Goal: Information Seeking & Learning: Learn about a topic

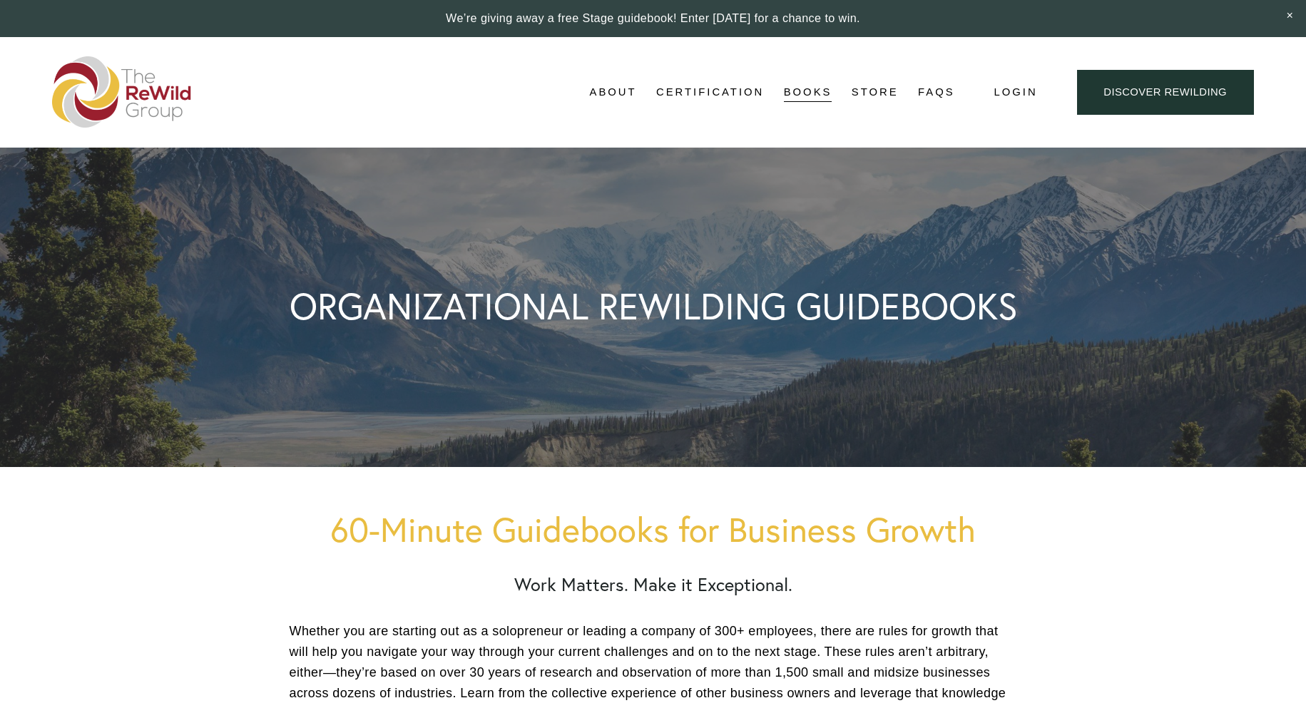
click at [146, 93] on img at bounding box center [122, 91] width 140 height 71
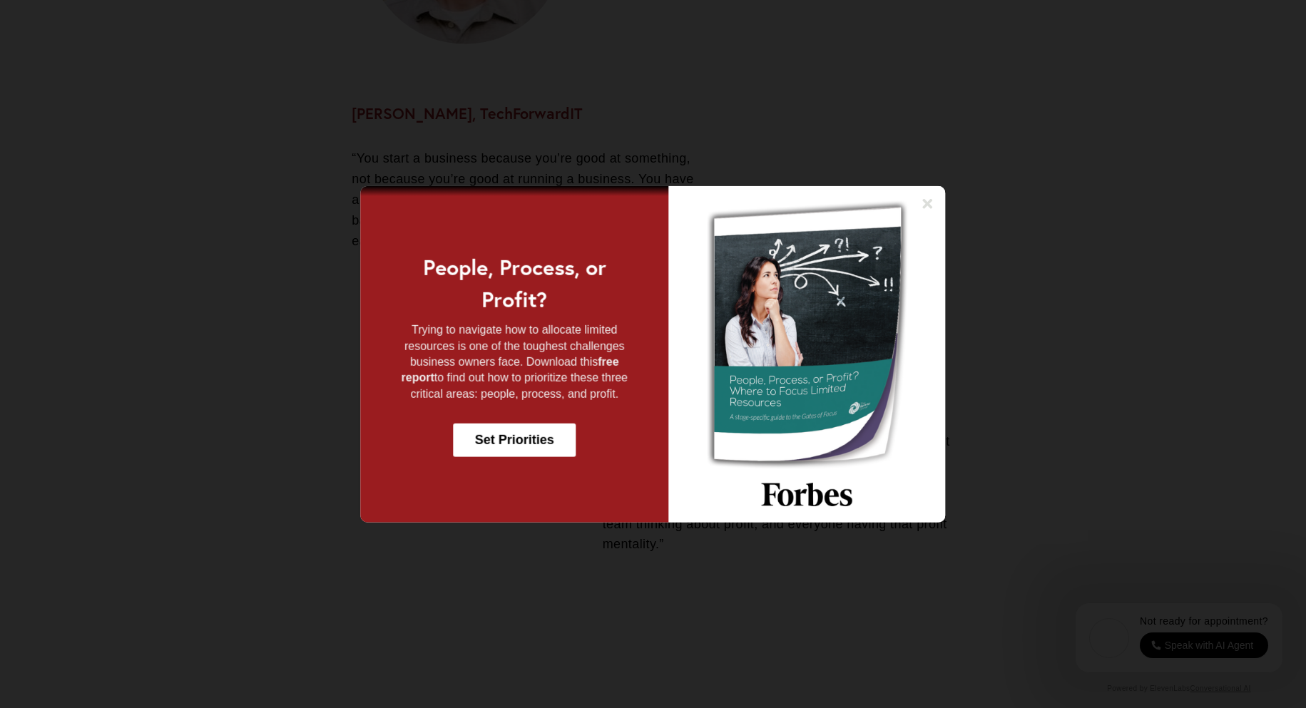
scroll to position [2567, 0]
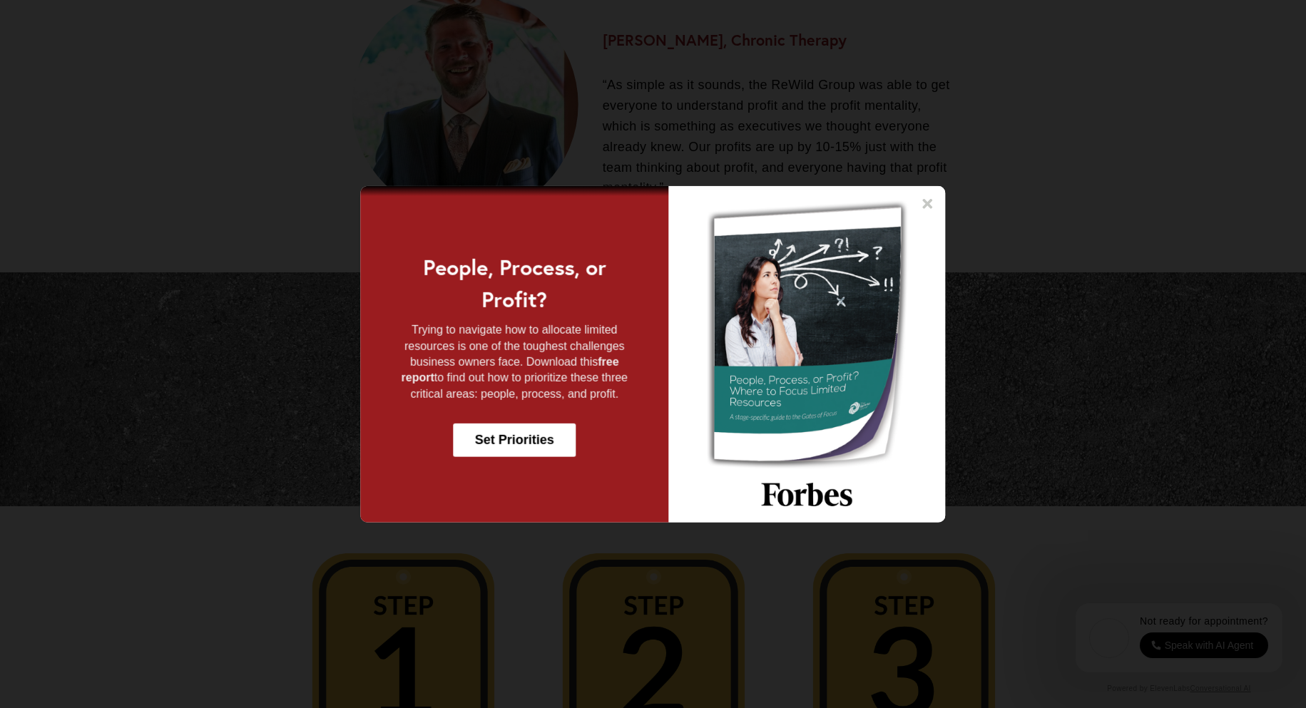
click at [928, 205] on icon at bounding box center [928, 203] width 10 height 10
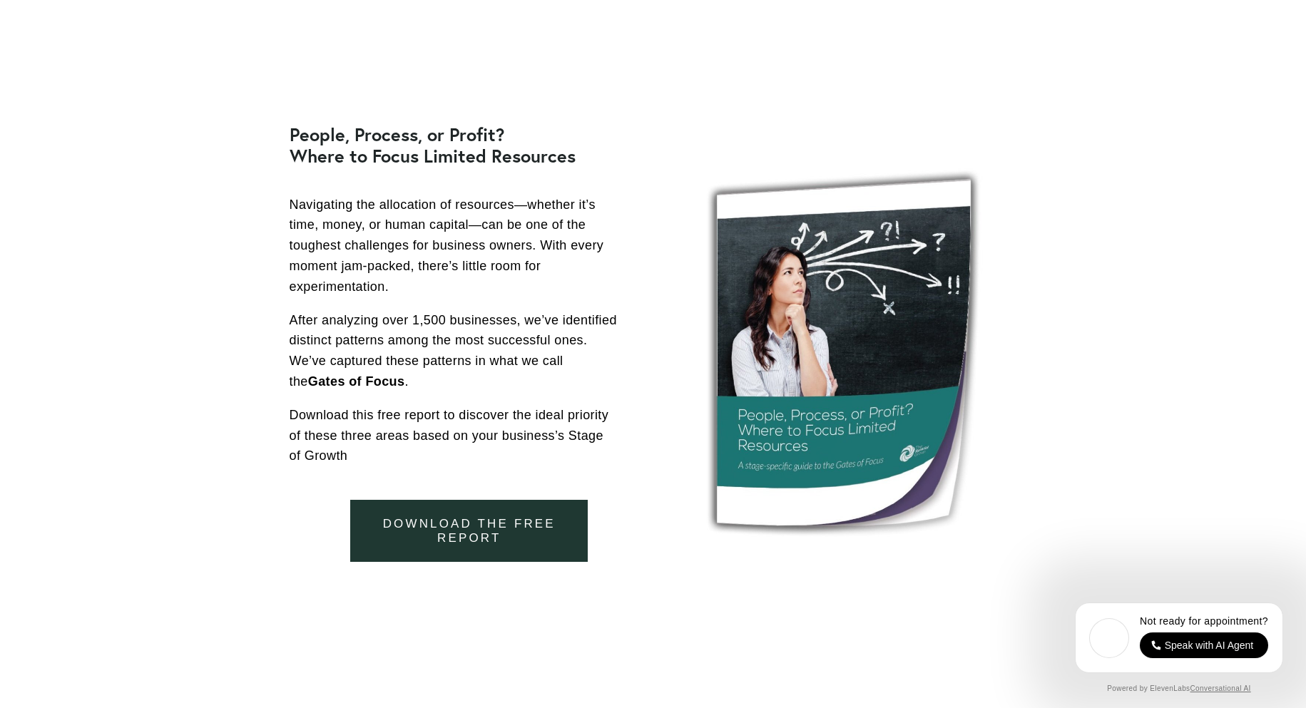
scroll to position [4564, 0]
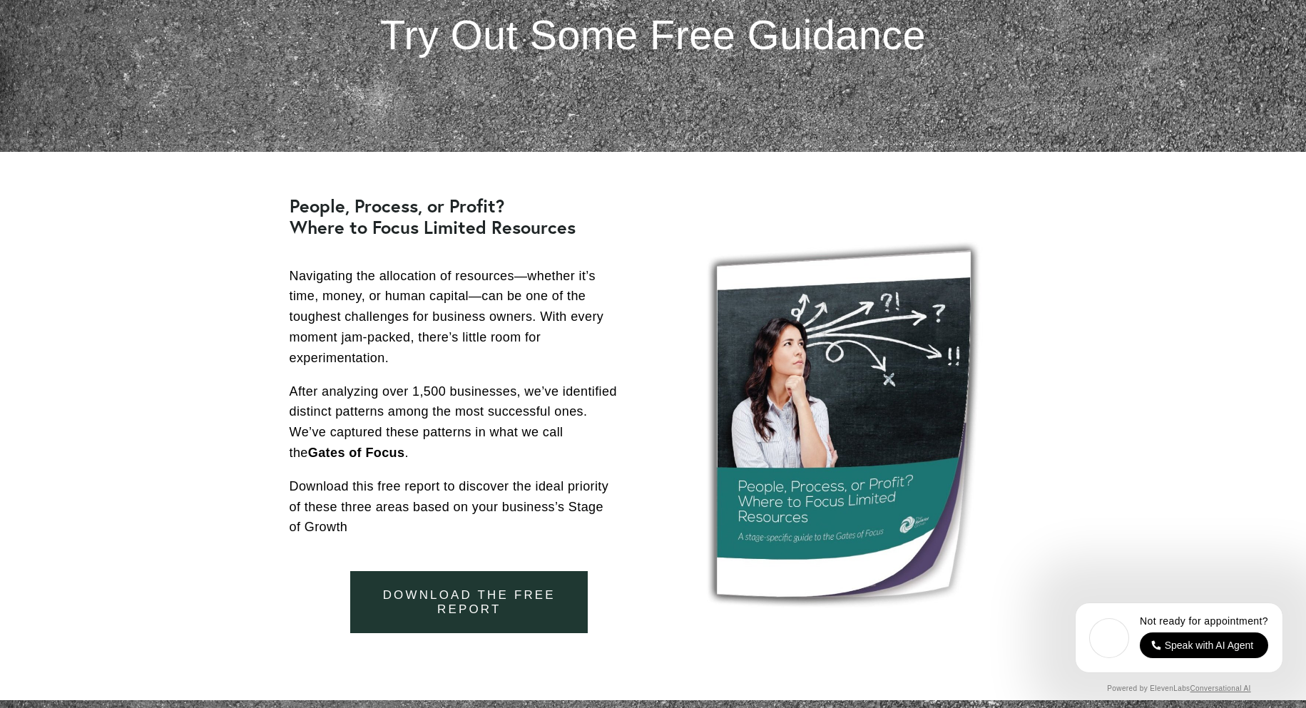
click at [518, 592] on link "download the free report" at bounding box center [468, 602] width 237 height 63
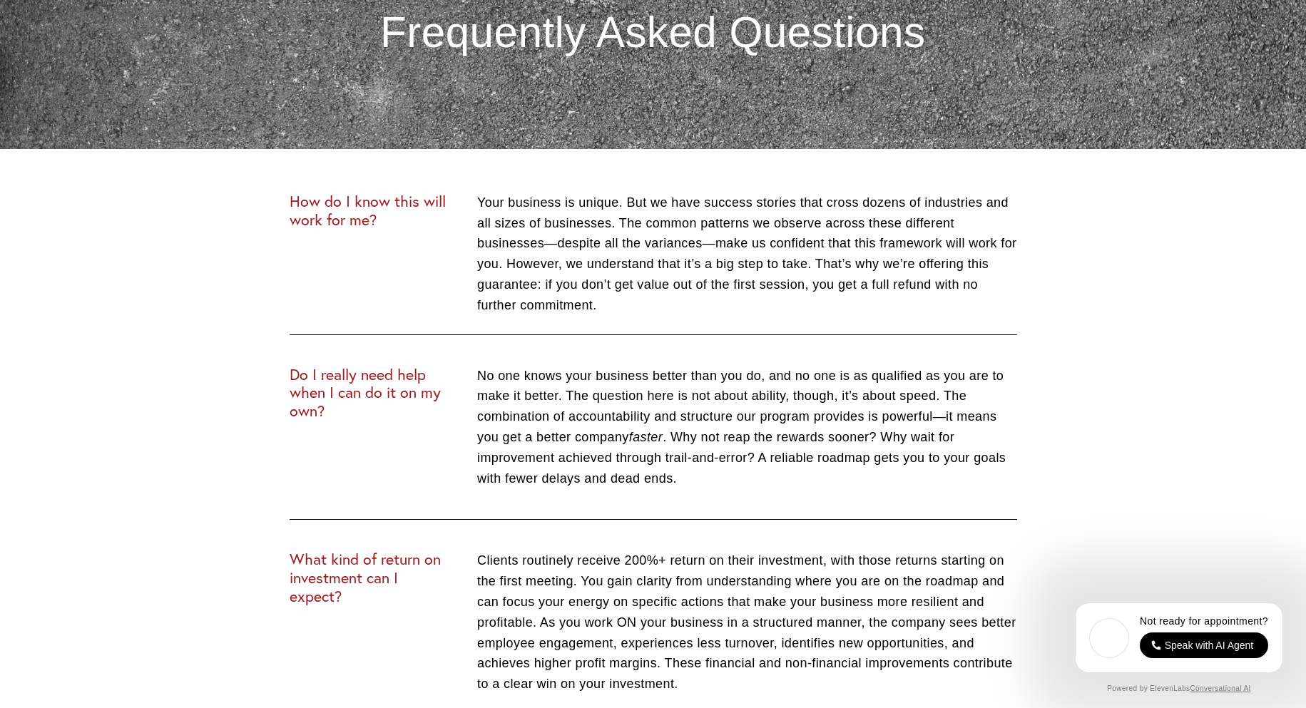
scroll to position [5420, 0]
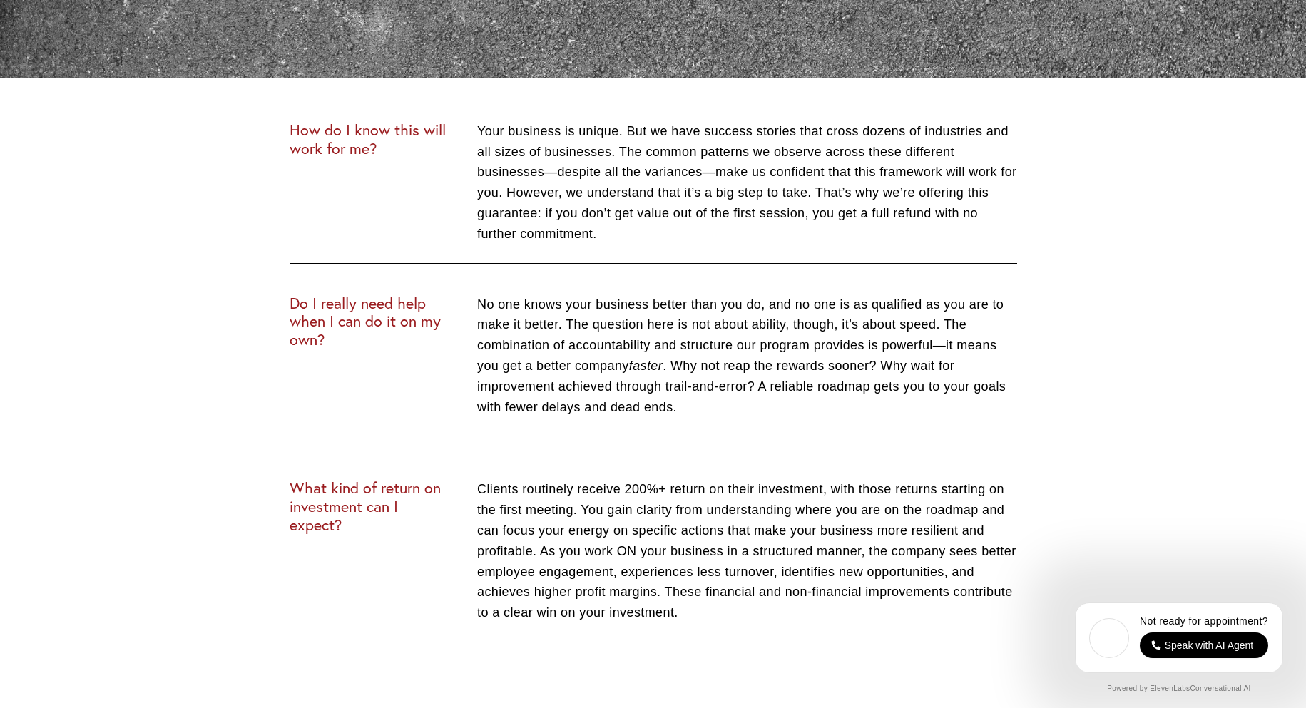
click at [599, 150] on p "Your business is unique. But we have success stories that cross dozens of indus…" at bounding box center [747, 182] width 540 height 123
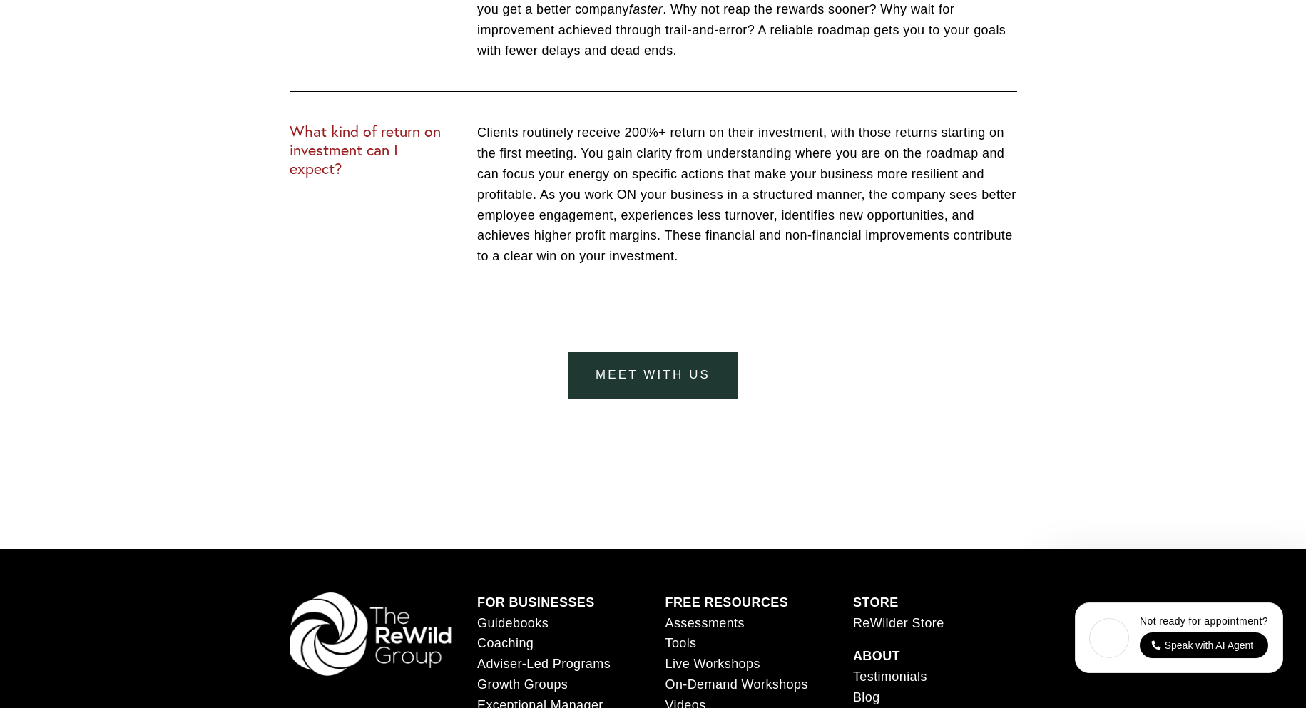
scroll to position [6004, 0]
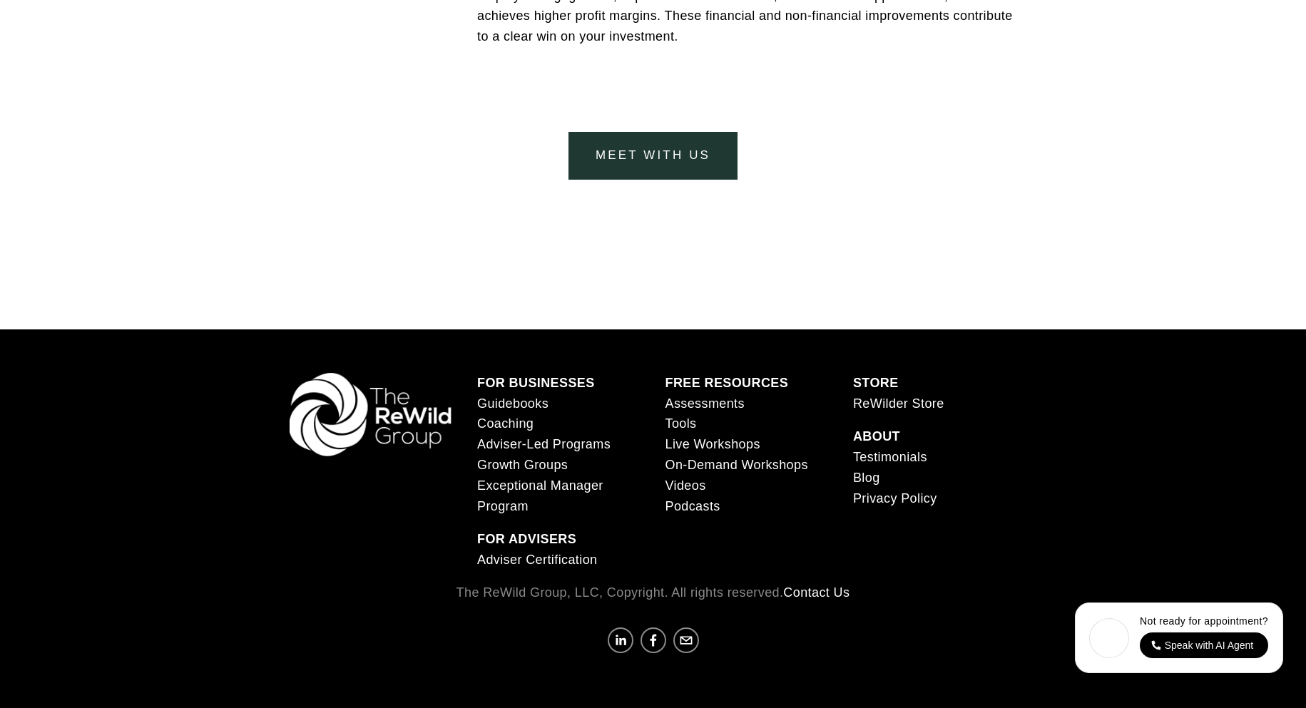
click at [639, 165] on link "meet with us" at bounding box center [652, 156] width 169 height 48
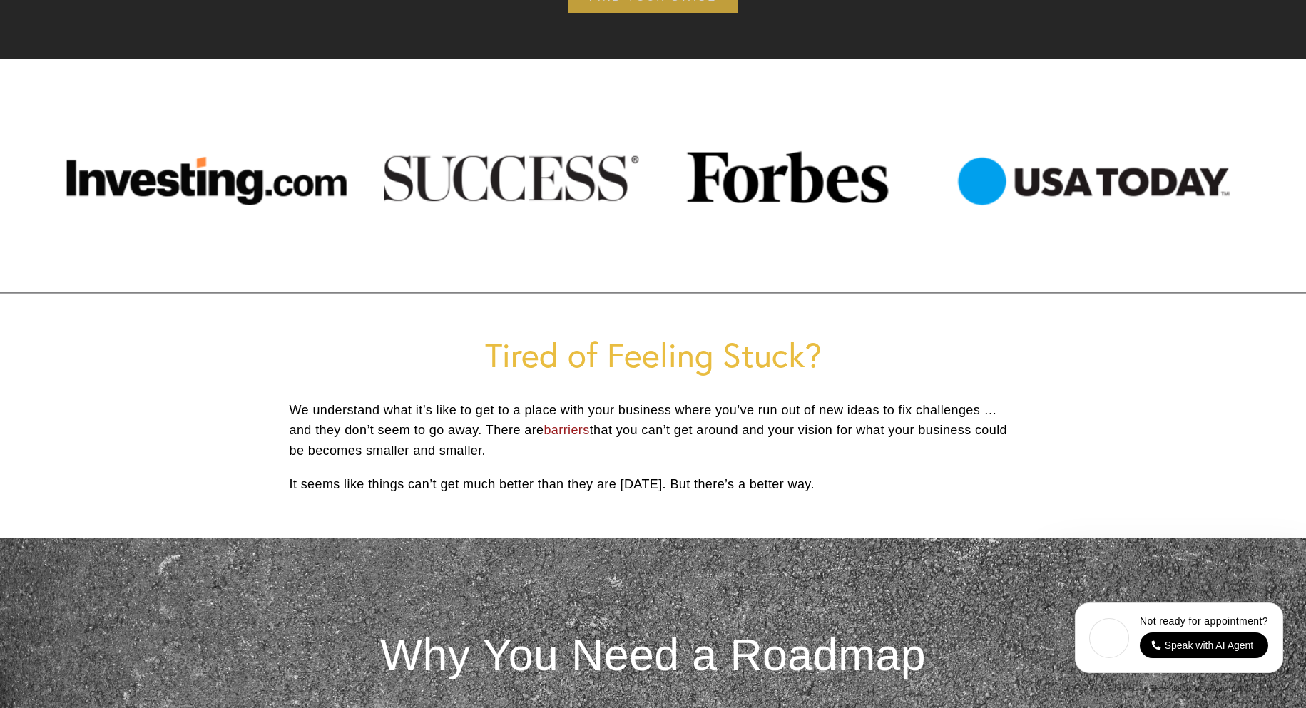
scroll to position [0, 0]
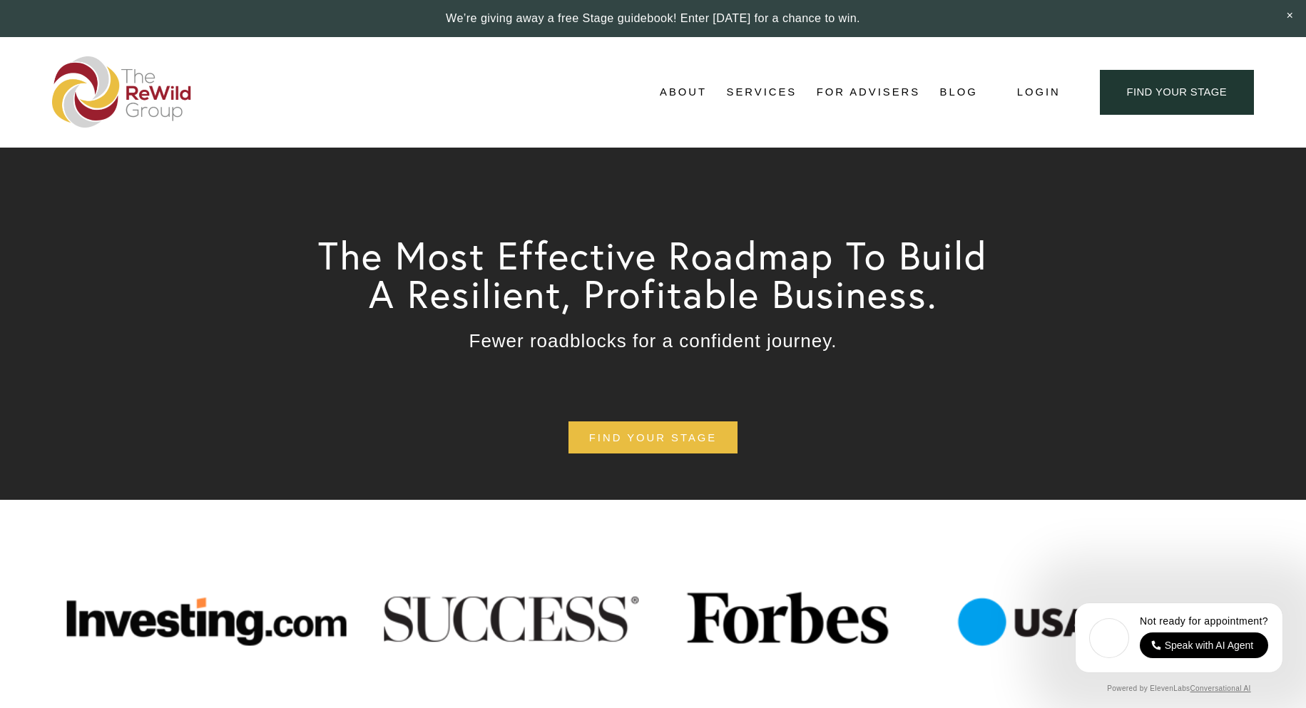
click at [747, 91] on span "Services" at bounding box center [762, 92] width 71 height 19
click at [841, 92] on link "For Advisers" at bounding box center [868, 91] width 103 height 21
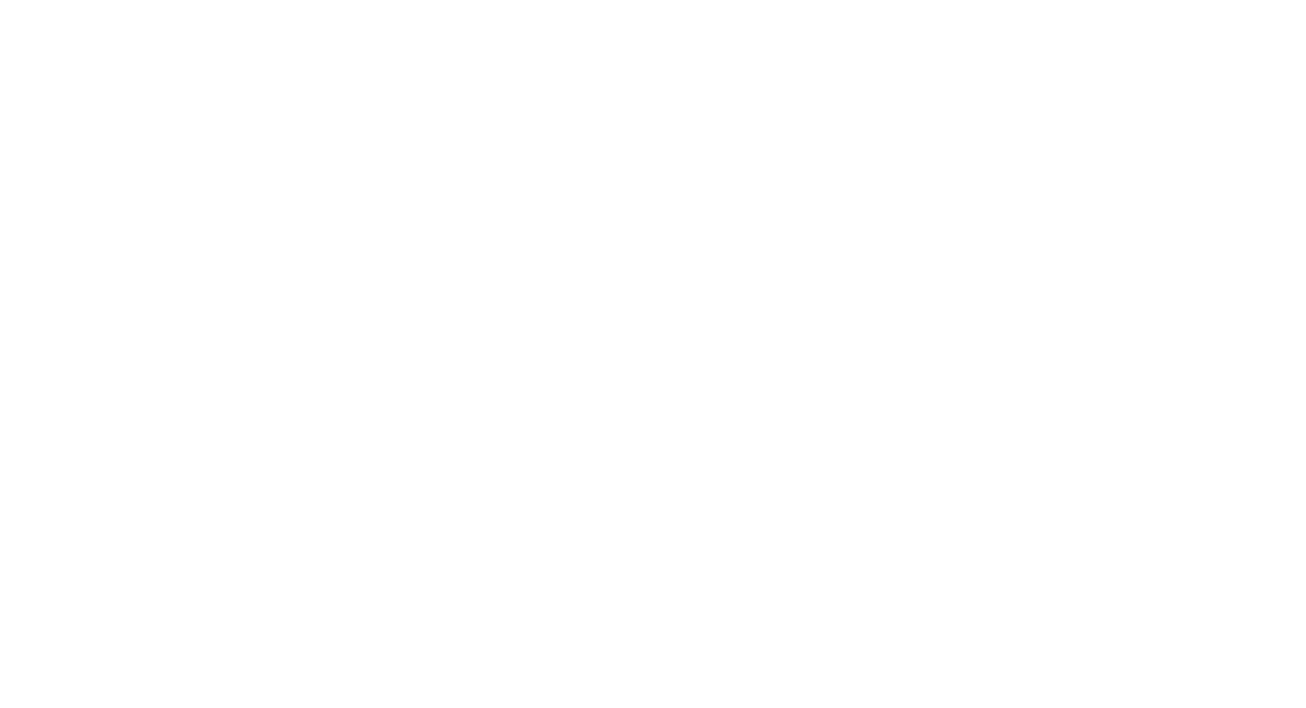
scroll to position [784, 0]
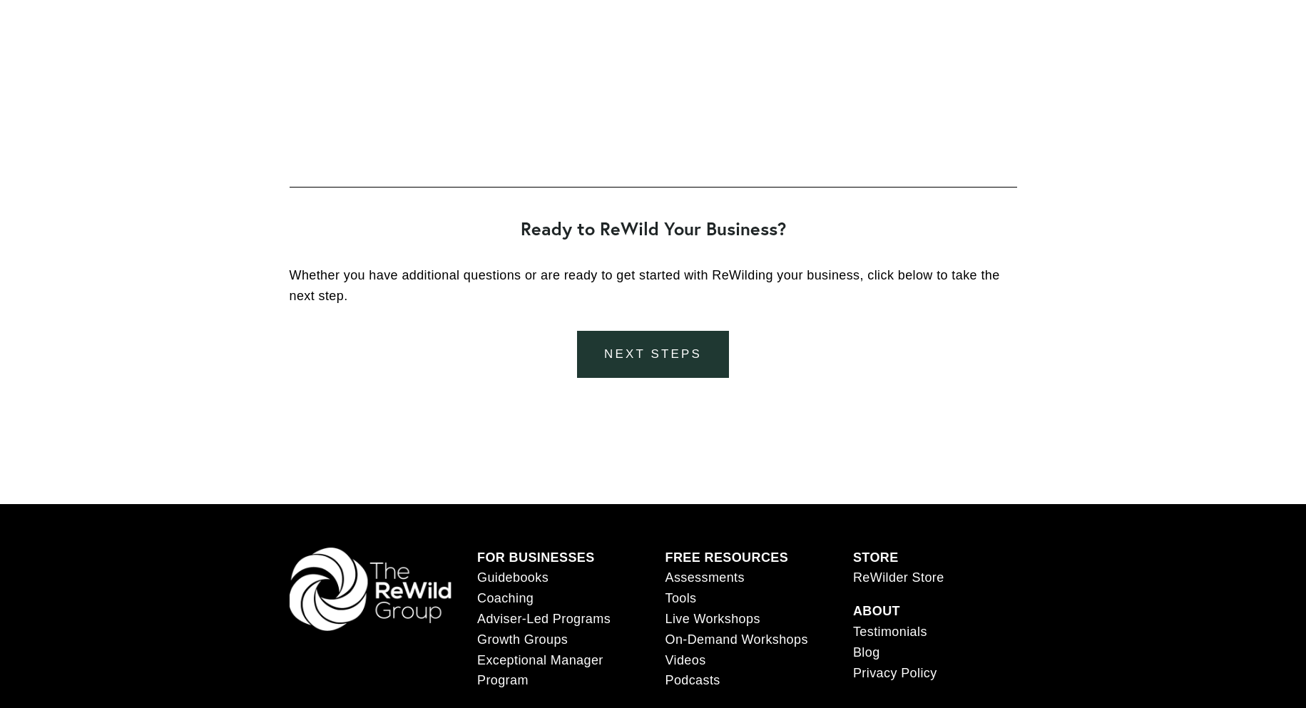
scroll to position [2958, 0]
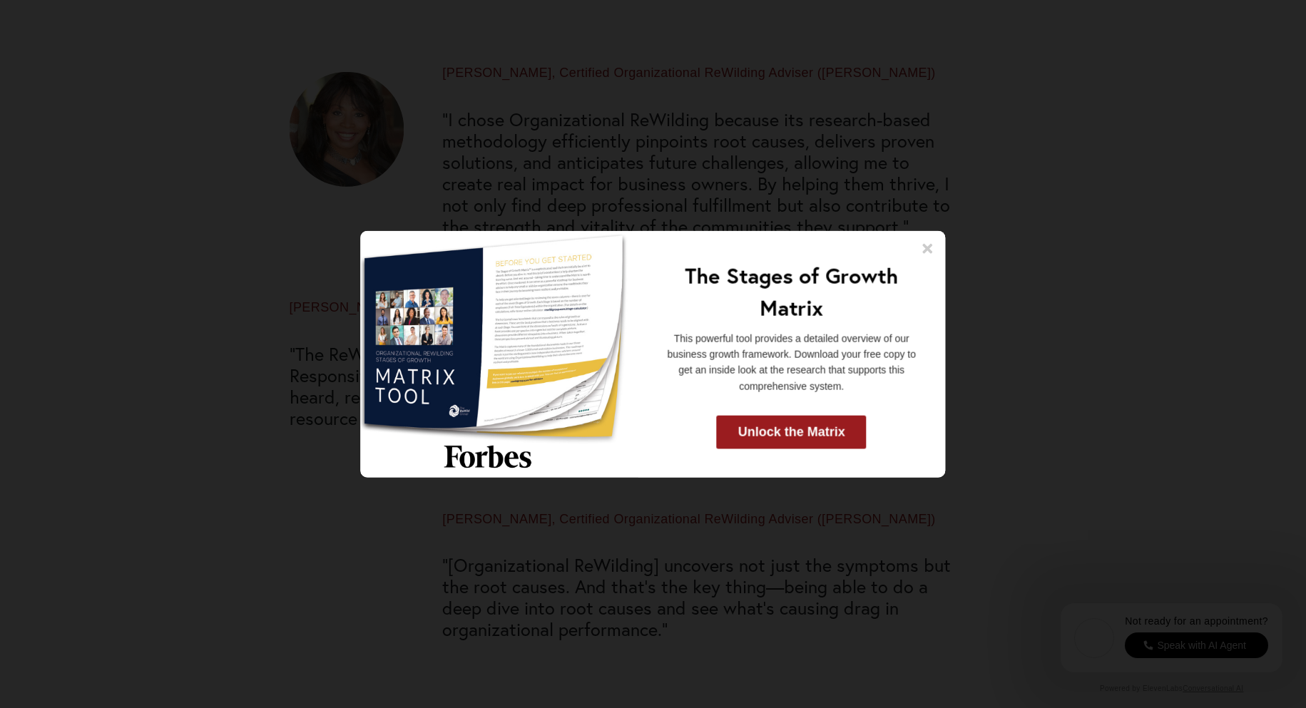
scroll to position [2353, 0]
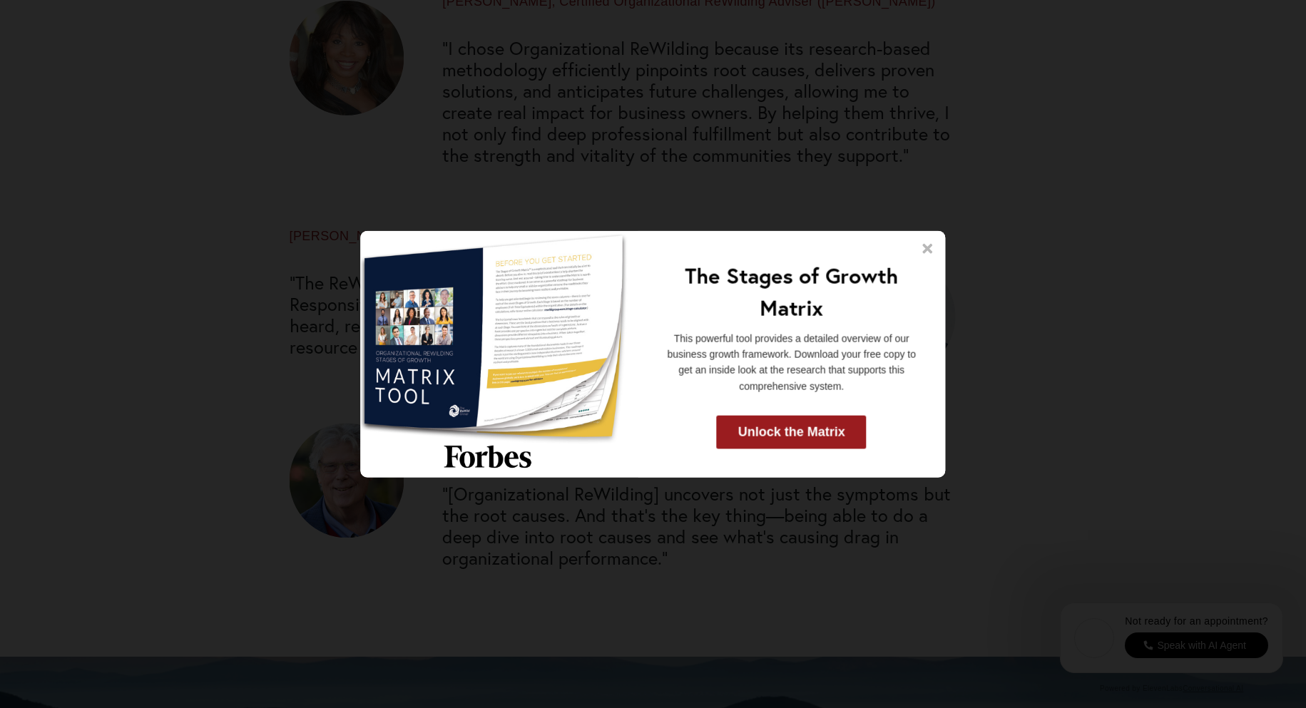
click at [926, 245] on icon at bounding box center [928, 248] width 14 height 14
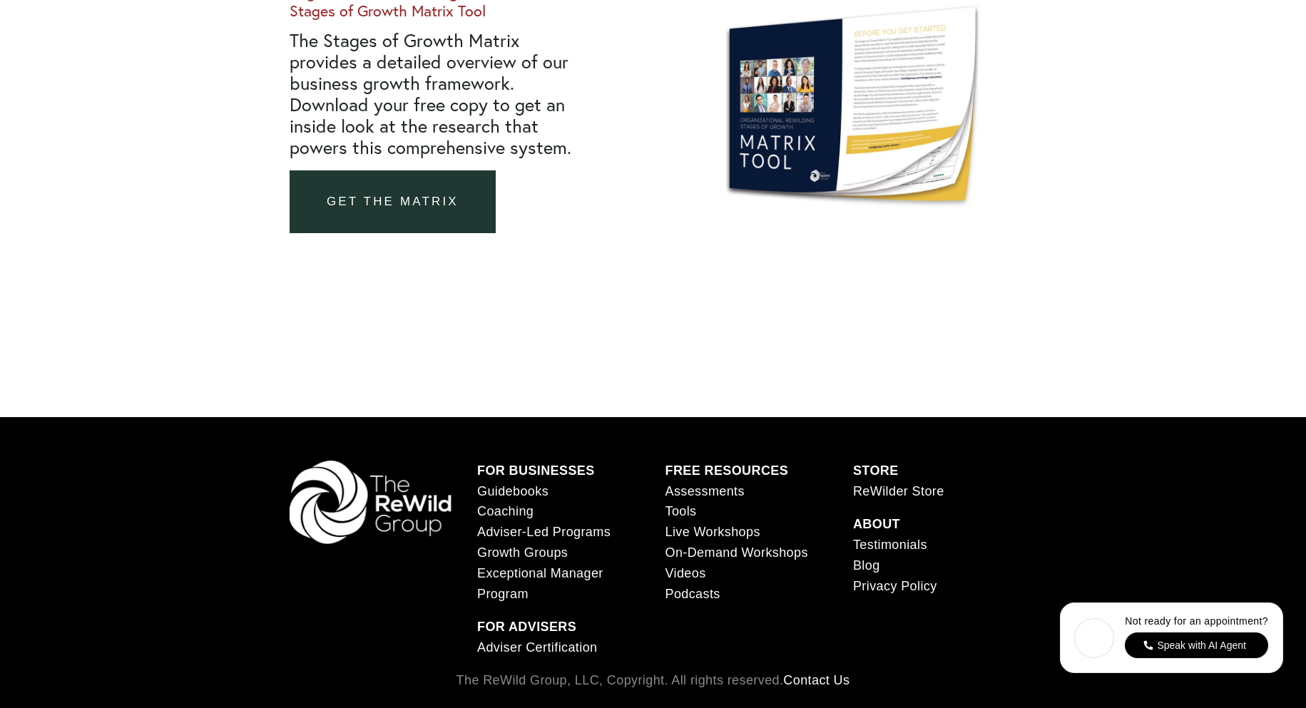
scroll to position [5517, 0]
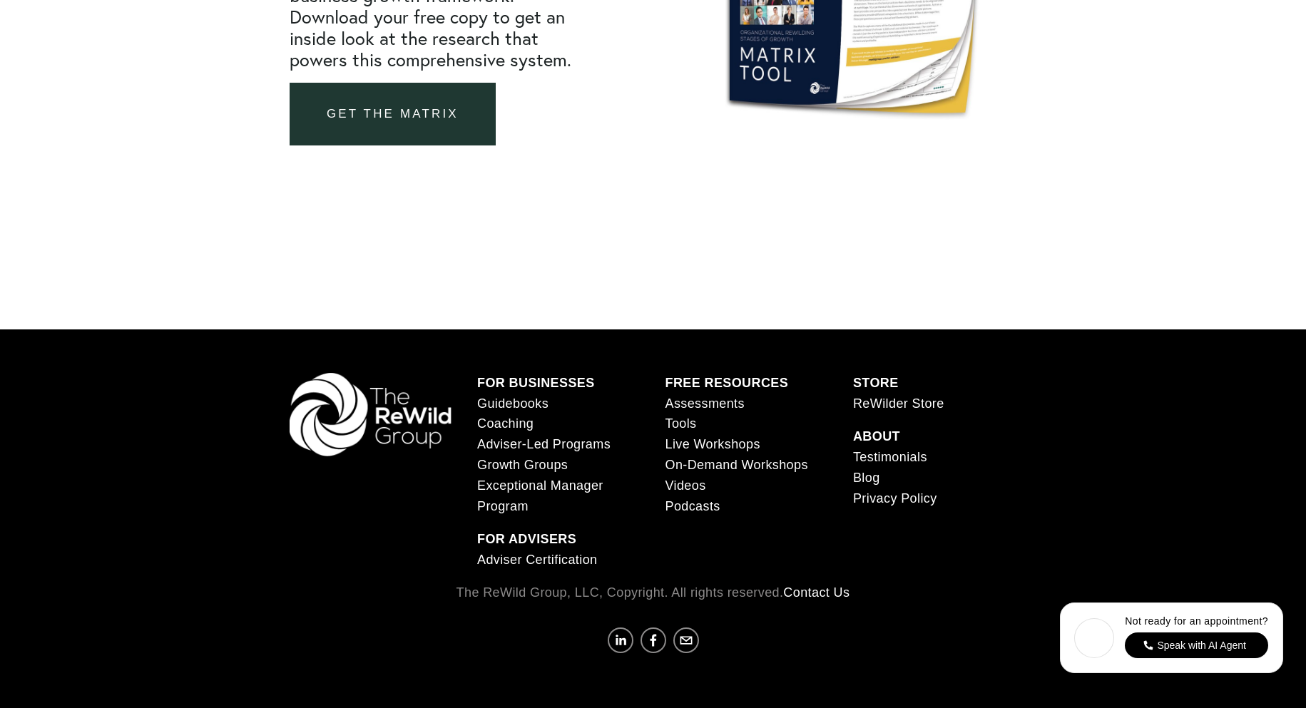
click at [541, 556] on link "Adviser Certification" at bounding box center [537, 560] width 120 height 21
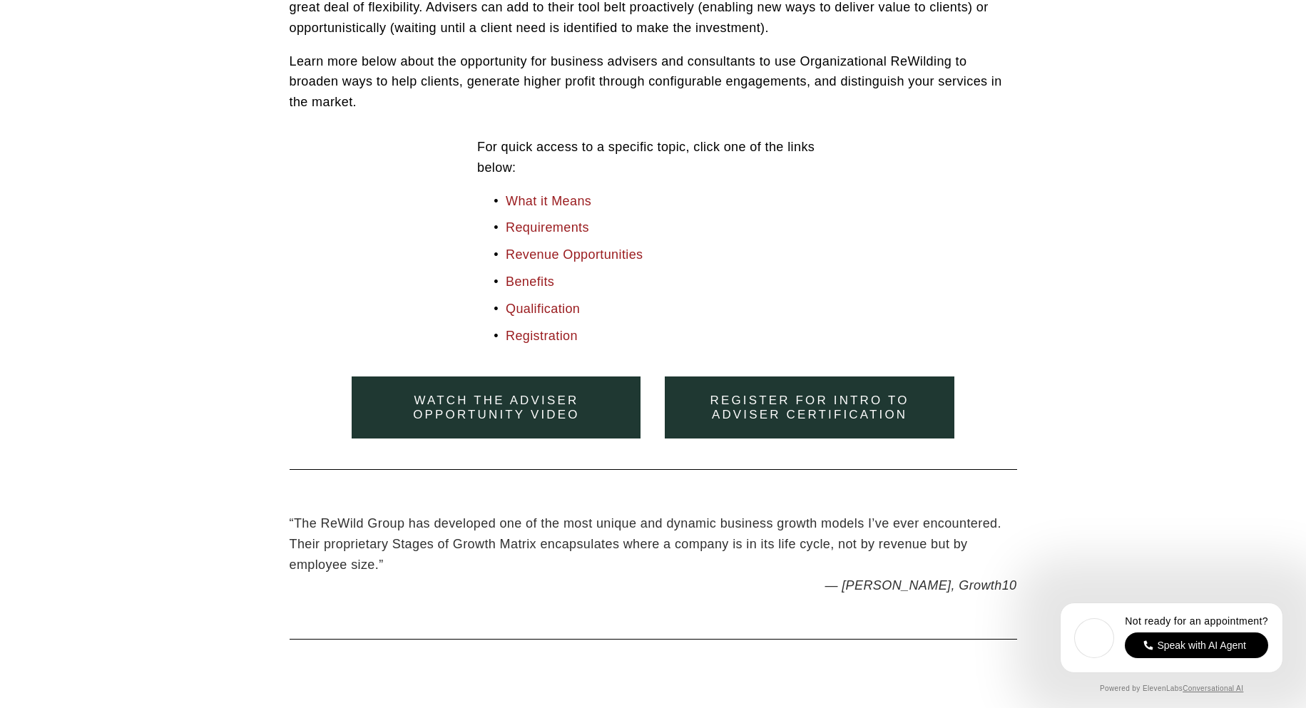
scroll to position [642, 0]
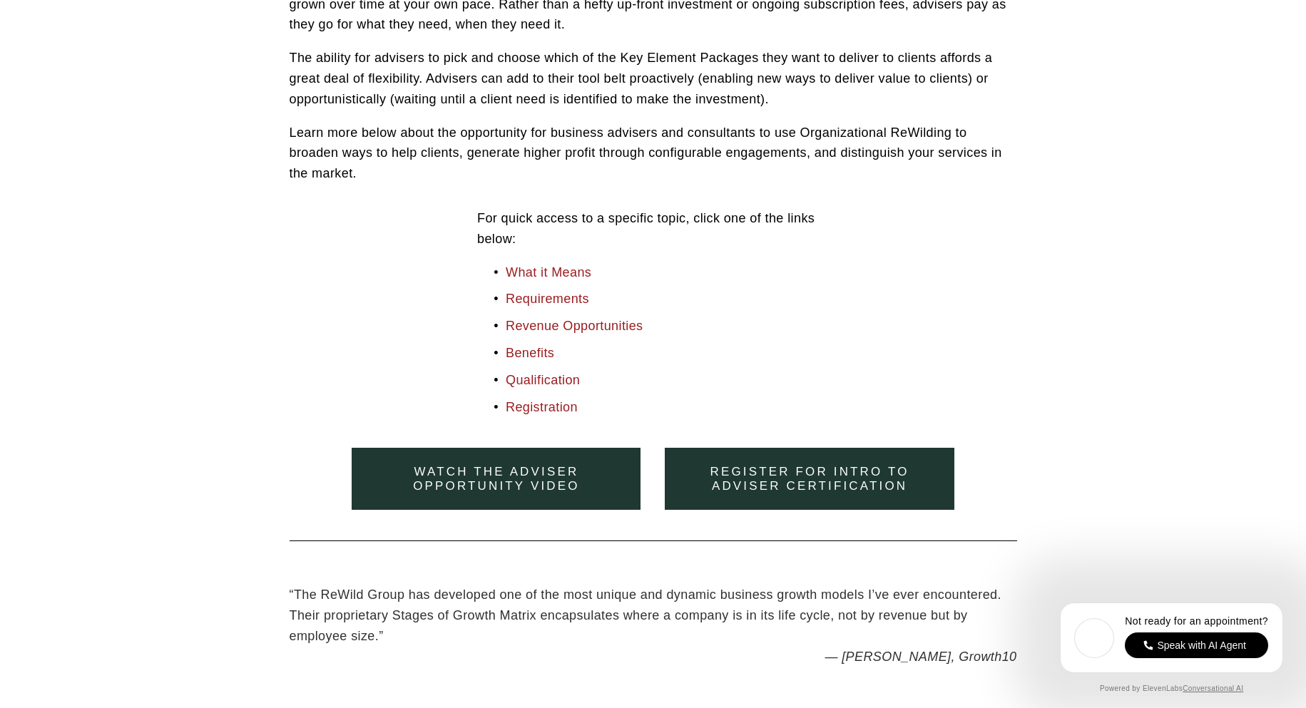
click at [579, 466] on link "Watch the adviser opportunity video" at bounding box center [496, 479] width 289 height 62
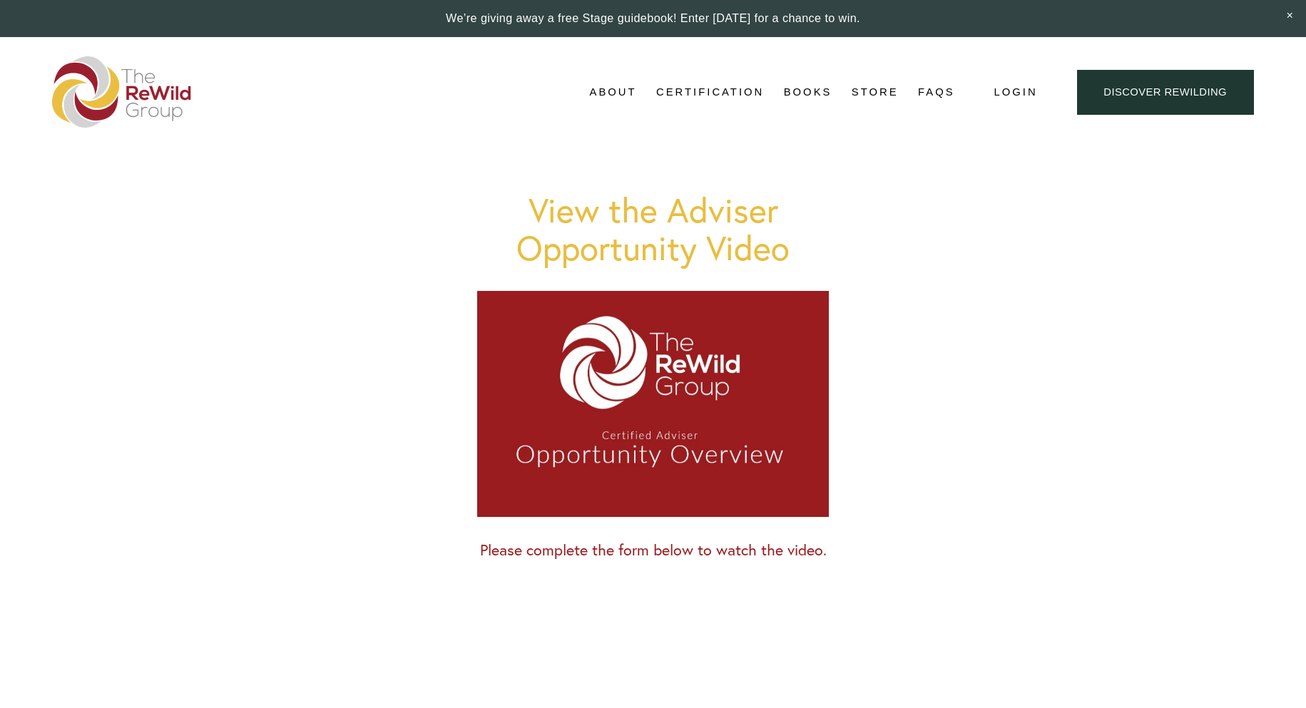
click at [620, 90] on link "About" at bounding box center [613, 91] width 47 height 21
click at [0, 0] on link "Organizational ReWilding" at bounding box center [0, 0] width 0 height 0
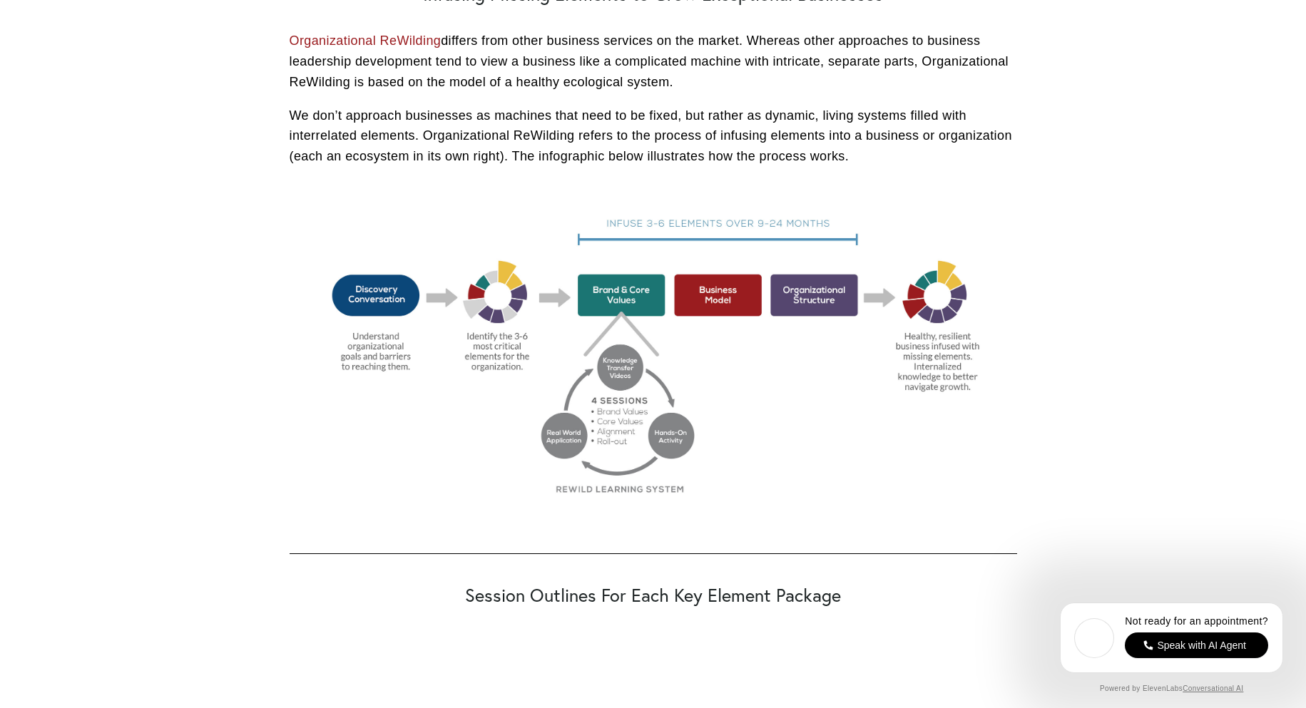
scroll to position [234, 0]
